Goal: Task Accomplishment & Management: Manage account settings

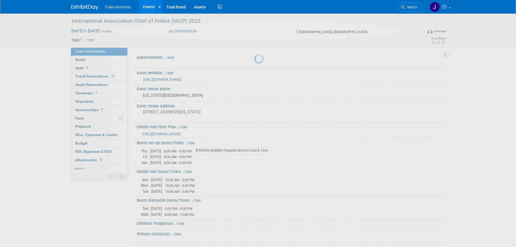
select select "National"
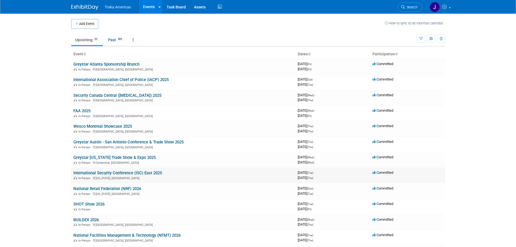
click at [106, 173] on link "International Security Conference (ISC) East 2025" at bounding box center [117, 172] width 89 height 5
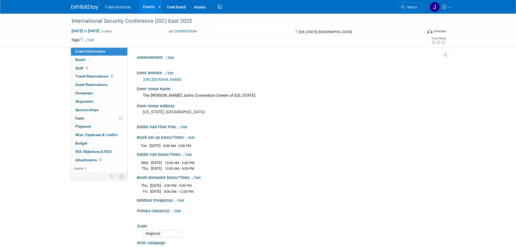
select select "Regional"
click at [112, 61] on link "Booth" at bounding box center [99, 60] width 56 height 8
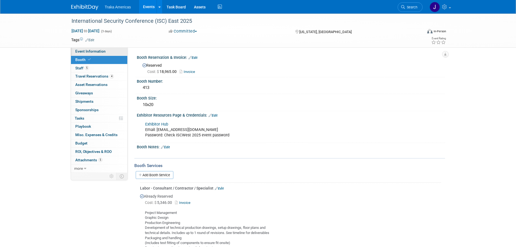
click at [110, 50] on link "Event Information" at bounding box center [99, 51] width 56 height 8
select select "Regional"
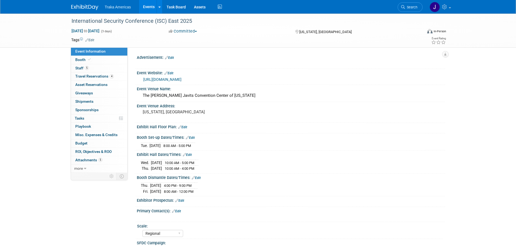
click at [192, 137] on link "Edit" at bounding box center [190, 138] width 9 height 4
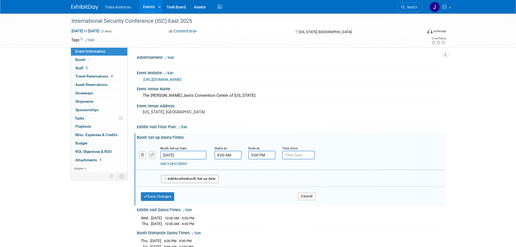
click at [171, 179] on button "Add Another Booth Set-up Date" at bounding box center [189, 179] width 57 height 8
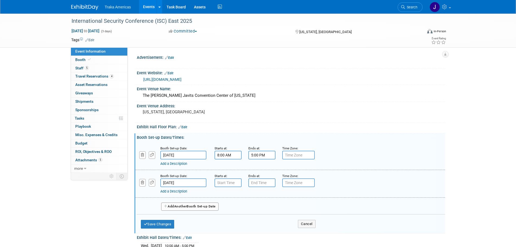
click at [186, 182] on input "Nov 19, 2025" at bounding box center [183, 182] width 46 height 9
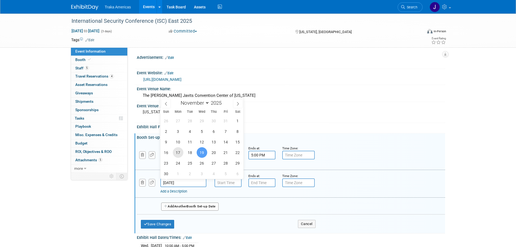
click at [178, 149] on span "17" at bounding box center [178, 152] width 11 height 11
type input "Nov 17, 2025"
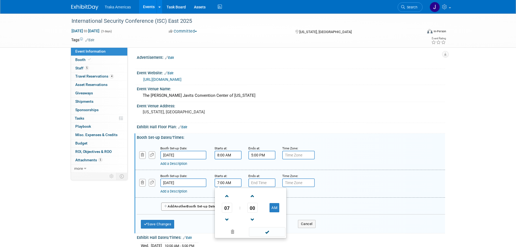
click at [227, 182] on input "7:00 AM" at bounding box center [228, 182] width 27 height 9
click at [227, 193] on span at bounding box center [226, 195] width 9 height 9
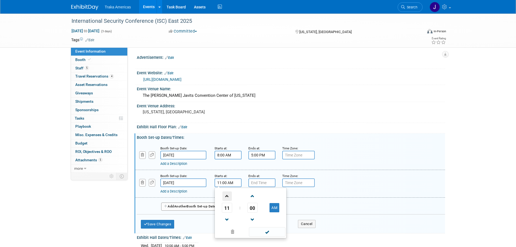
click at [227, 193] on span at bounding box center [226, 195] width 9 height 9
type input "1:00 PM"
click at [263, 231] on span at bounding box center [267, 231] width 37 height 9
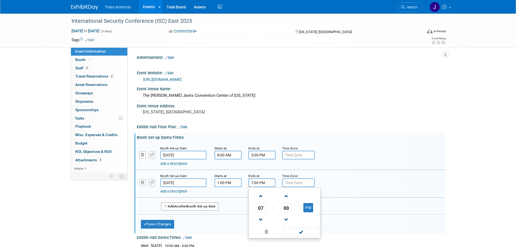
click at [259, 182] on input "7:00 PM" at bounding box center [261, 182] width 27 height 9
click at [260, 218] on span at bounding box center [260, 219] width 9 height 9
type input "5:00 PM"
click at [293, 232] on span at bounding box center [301, 231] width 37 height 9
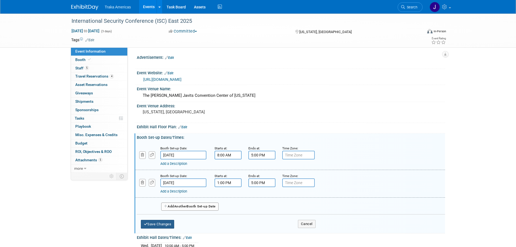
click at [146, 224] on icon "button" at bounding box center [146, 224] width 4 height 4
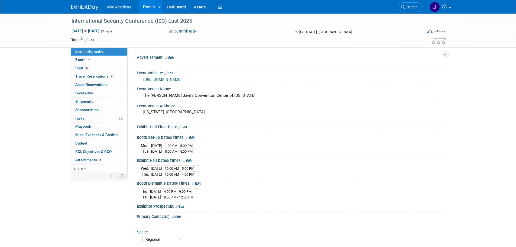
click at [76, 6] on img at bounding box center [84, 7] width 27 height 5
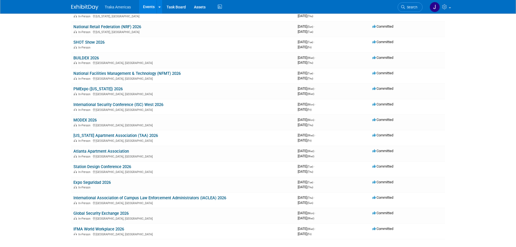
scroll to position [160, 0]
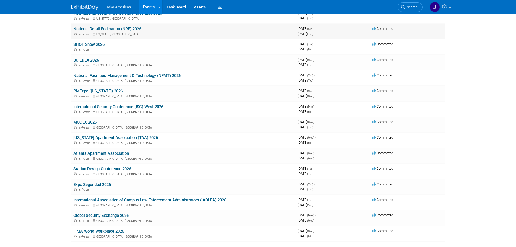
click at [111, 29] on link "National Retail Federation (NRF) 2026" at bounding box center [107, 29] width 68 height 5
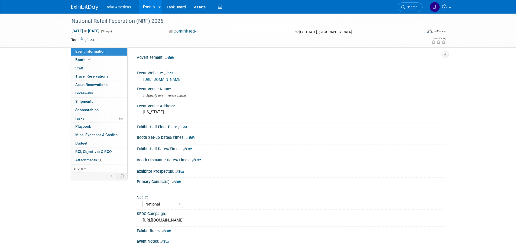
select select "National"
click at [86, 62] on span "Booth" at bounding box center [83, 59] width 17 height 4
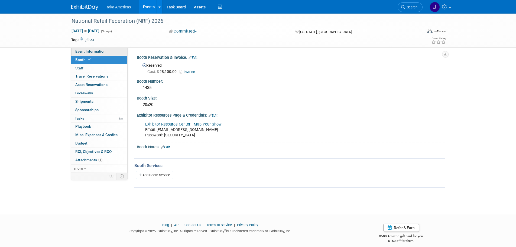
click at [88, 53] on span "Event Information" at bounding box center [90, 51] width 30 height 4
select select "National"
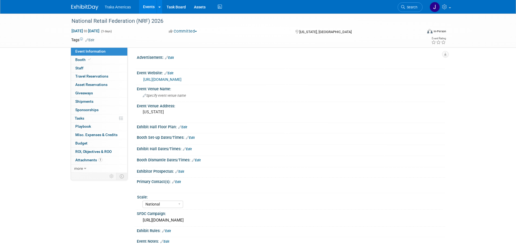
click at [78, 5] on img at bounding box center [84, 7] width 27 height 5
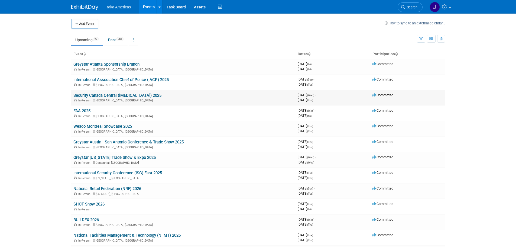
click at [94, 95] on link "Security Canada Central ([MEDICAL_DATA]) 2025" at bounding box center [117, 95] width 88 height 5
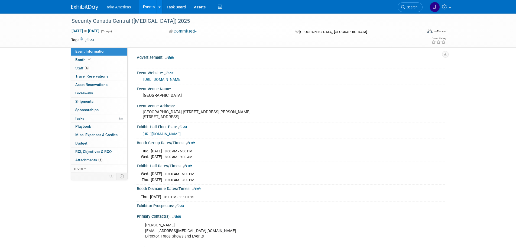
select select "National"
click at [169, 82] on div "[URL][DOMAIN_NAME]" at bounding box center [292, 79] width 298 height 6
click at [169, 80] on link "[URL][DOMAIN_NAME]" at bounding box center [162, 79] width 38 height 4
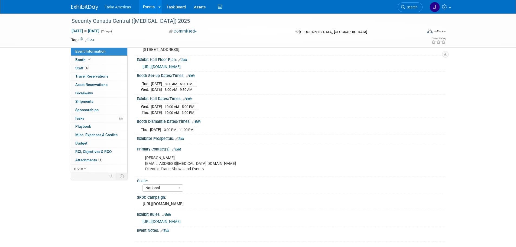
scroll to position [81, 0]
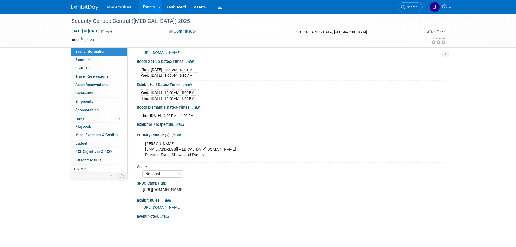
click at [181, 209] on span "[URL][DOMAIN_NAME]" at bounding box center [162, 207] width 38 height 4
